Goal: Task Accomplishment & Management: Manage account settings

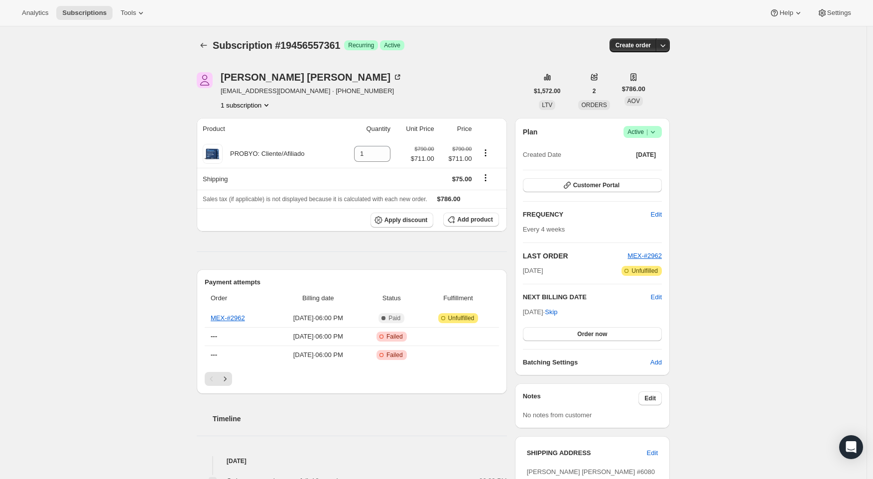
click at [655, 133] on icon at bounding box center [653, 132] width 4 height 2
click at [644, 168] on span "Cancel subscription" at bounding box center [643, 167] width 56 height 7
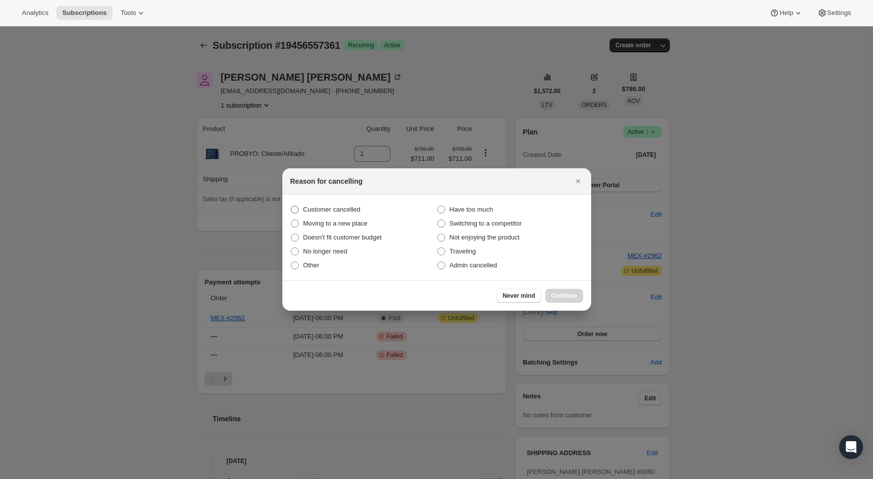
click at [322, 208] on span "Customer cancelled" at bounding box center [331, 209] width 57 height 7
click at [291, 206] on input "Customer cancelled" at bounding box center [291, 206] width 0 height 0
radio input "true"
click at [563, 294] on span "Continue" at bounding box center [564, 296] width 26 height 8
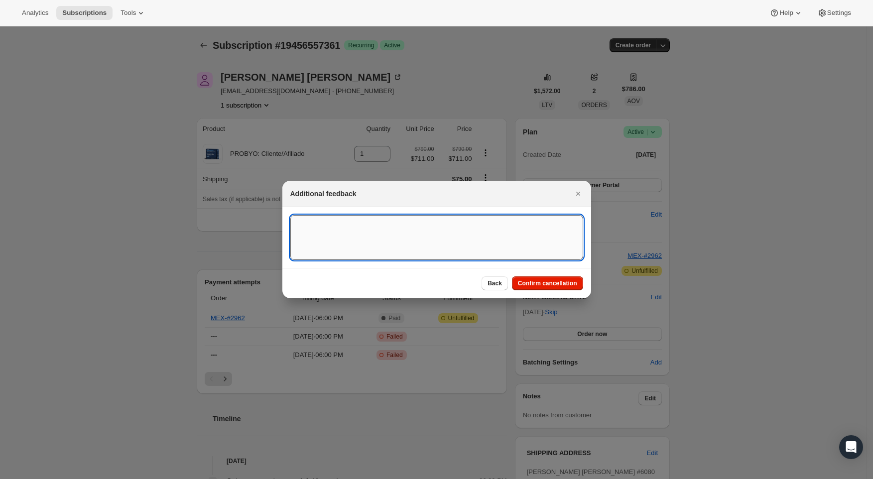
click at [327, 221] on textarea ":rbk:" at bounding box center [436, 237] width 293 height 45
click at [384, 225] on textarea "Requesteb by [PERSON_NAME]" at bounding box center [436, 237] width 293 height 45
click at [330, 222] on textarea "Requesteb by [PERSON_NAME] via CS" at bounding box center [436, 237] width 293 height 45
click at [520, 248] on textarea "Requested by [PERSON_NAME] via CS" at bounding box center [436, 237] width 293 height 45
type textarea "Requested by [PERSON_NAME] via CS"
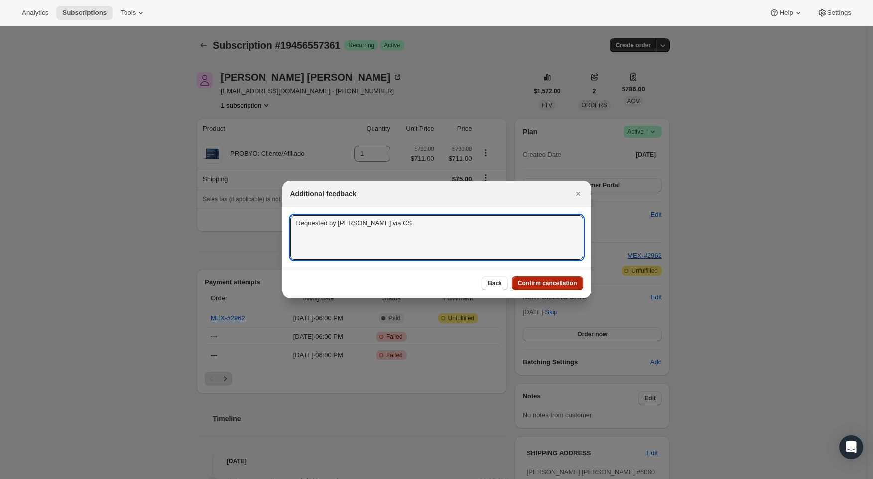
click at [538, 284] on span "Confirm cancellation" at bounding box center [547, 283] width 59 height 8
